Goal: Transaction & Acquisition: Purchase product/service

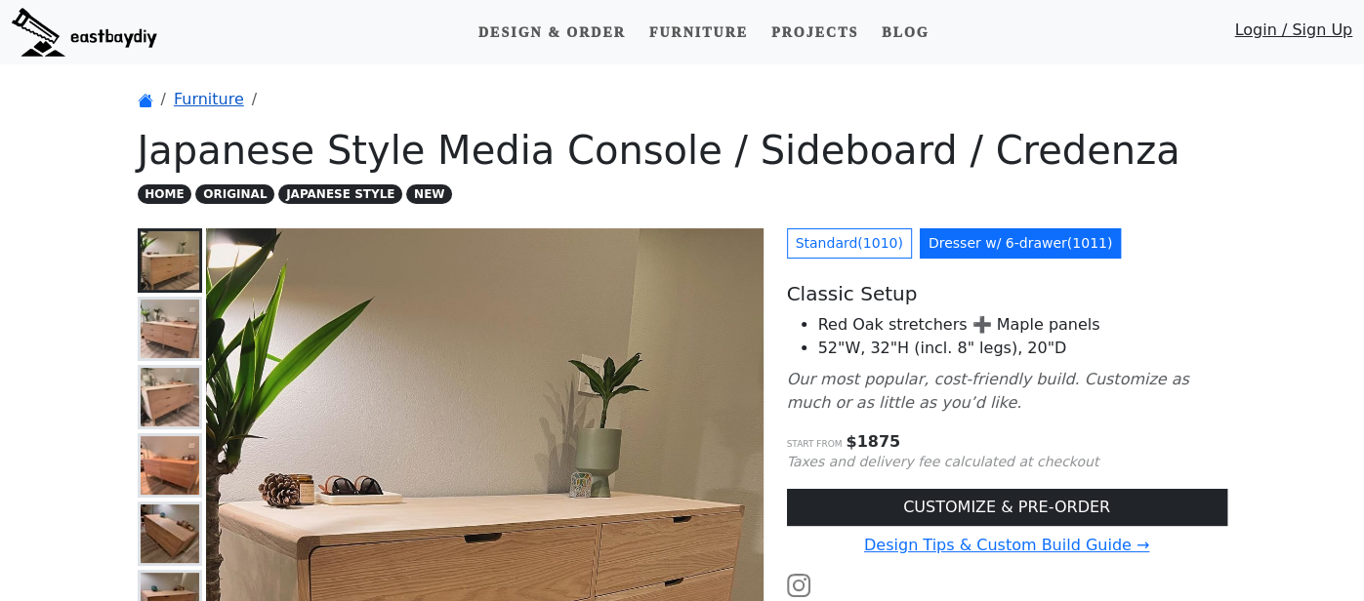
click at [197, 103] on link "Furniture" at bounding box center [209, 99] width 70 height 19
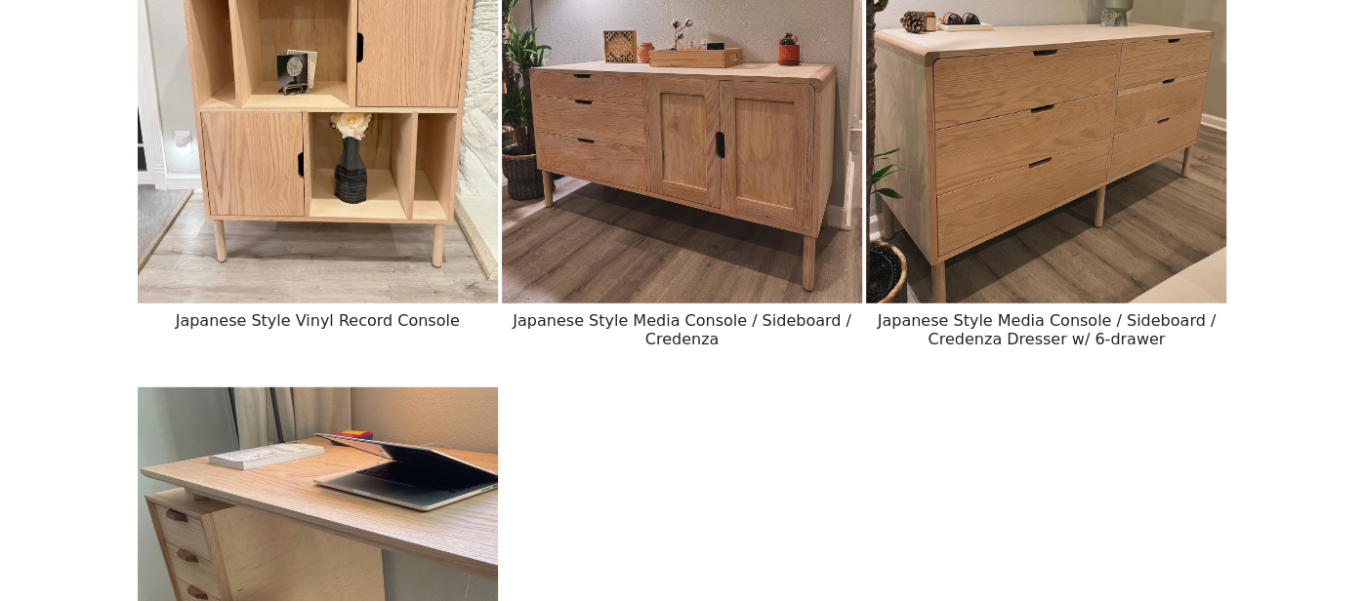
scroll to position [3633, 0]
click at [998, 144] on img at bounding box center [1046, 77] width 360 height 451
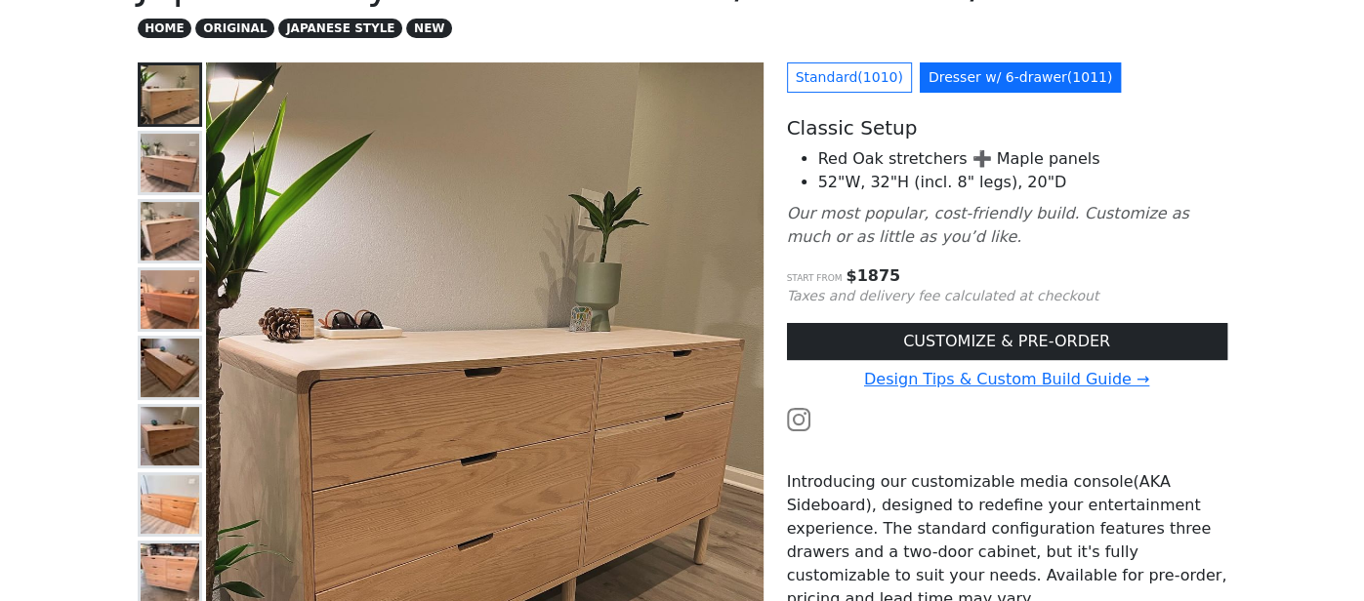
scroll to position [166, 0]
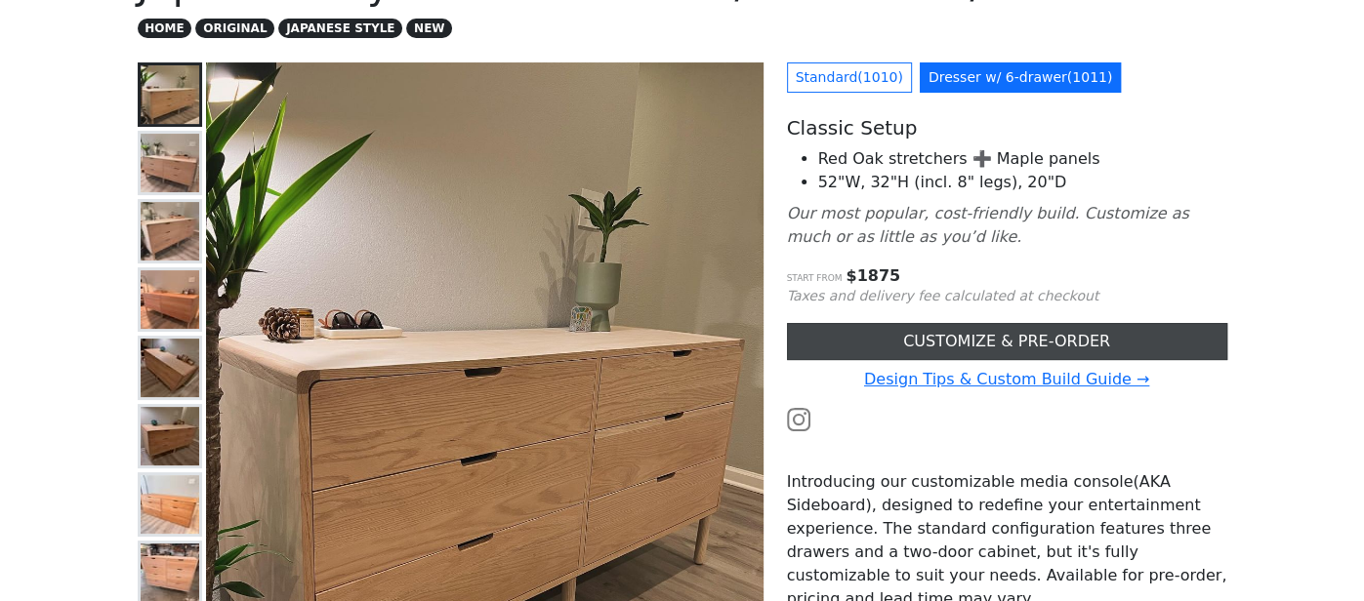
click at [924, 352] on link "CUSTOMIZE & PRE-ORDER" at bounding box center [1007, 341] width 440 height 37
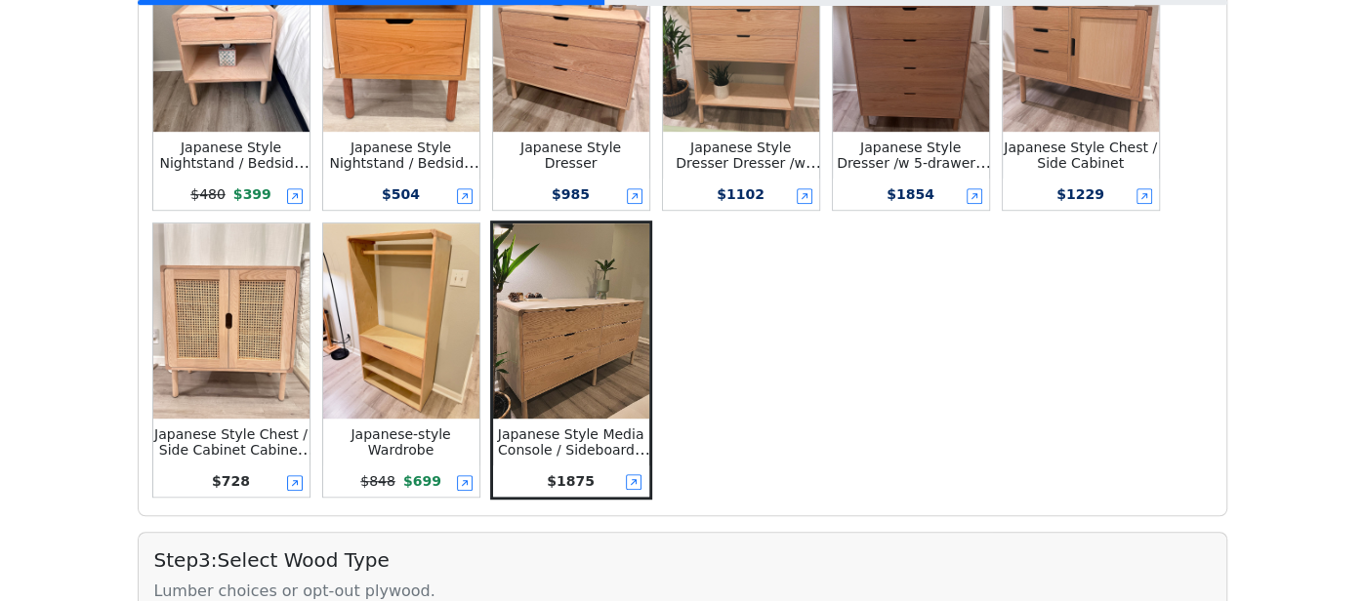
scroll to position [522, 0]
